Goal: Register for event/course

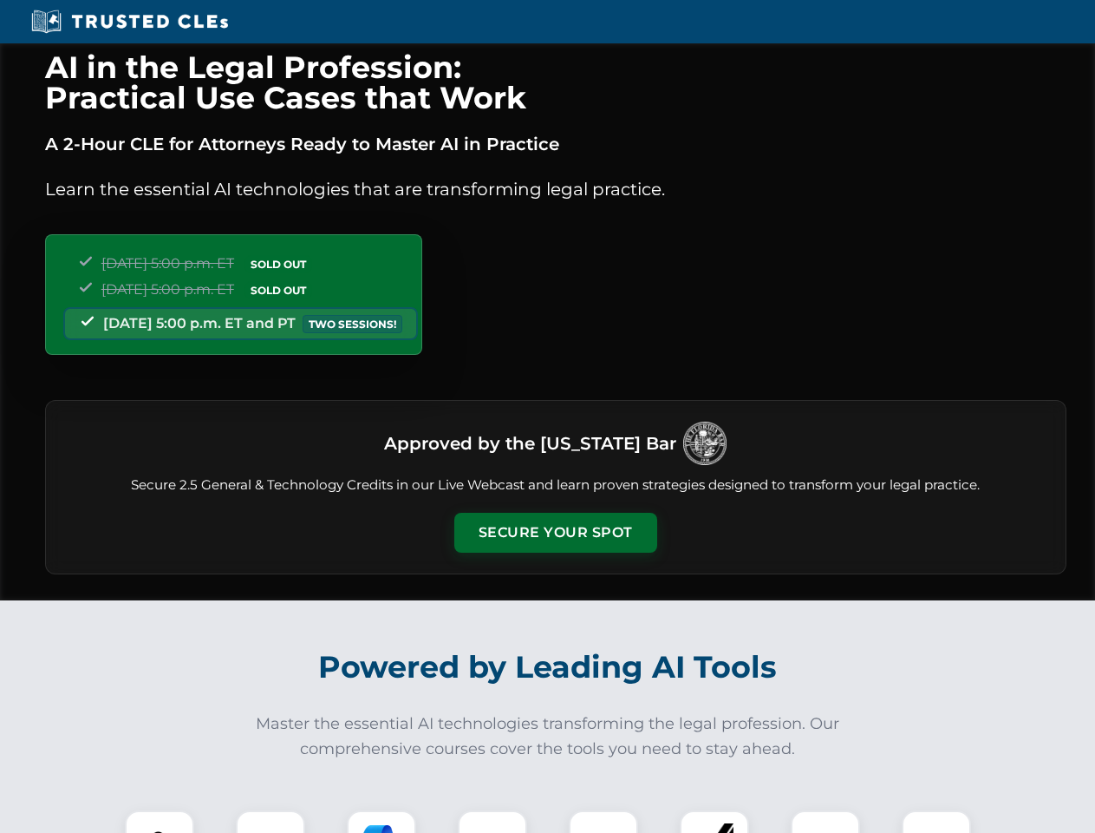
click at [555, 533] on button "Secure Your Spot" at bounding box center [555, 533] width 203 height 40
click at [160, 821] on img at bounding box center [159, 845] width 50 height 50
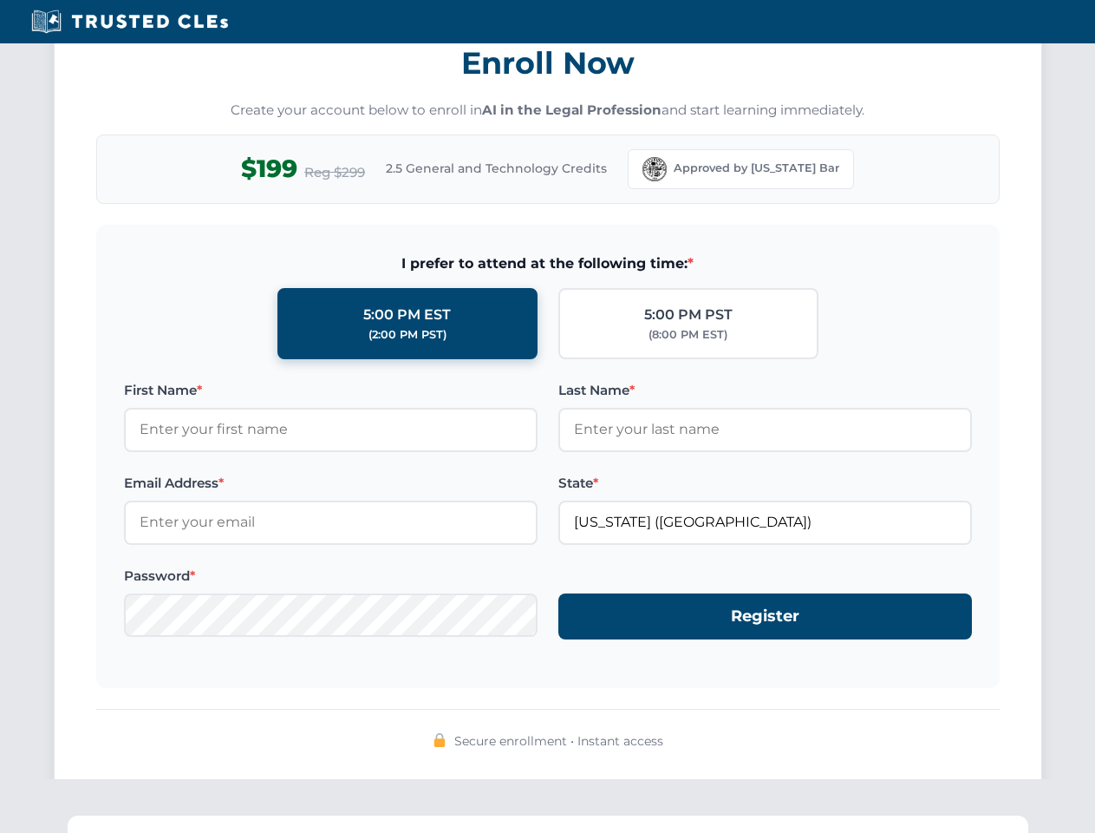
scroll to position [1703, 0]
